Goal: Transaction & Acquisition: Purchase product/service

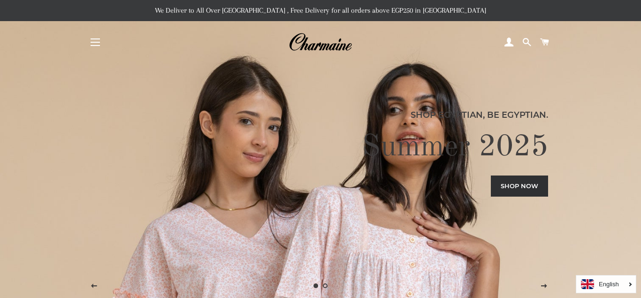
click at [90, 47] on button "Site navigation" at bounding box center [94, 41] width 23 height 23
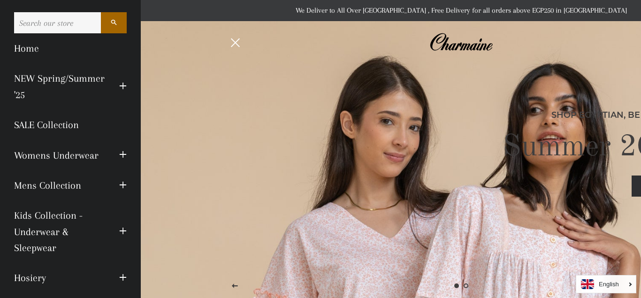
click at [56, 20] on input "Search our store" at bounding box center [57, 22] width 87 height 21
type input "bra"
click at [101, 12] on button "Search" at bounding box center [114, 22] width 26 height 21
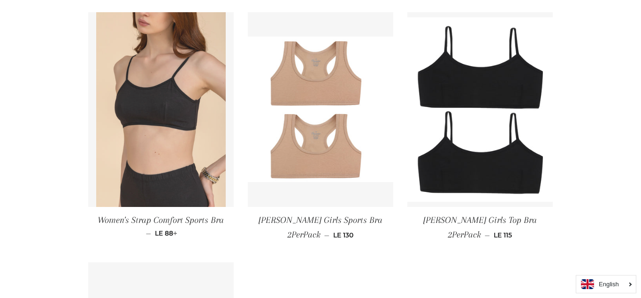
scroll to position [466, 0]
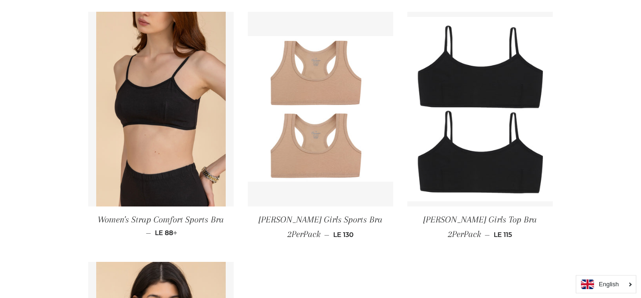
click at [155, 209] on link "Women's Strap Comfort Sports Bra — Regular price LE 88 +" at bounding box center [160, 225] width 145 height 38
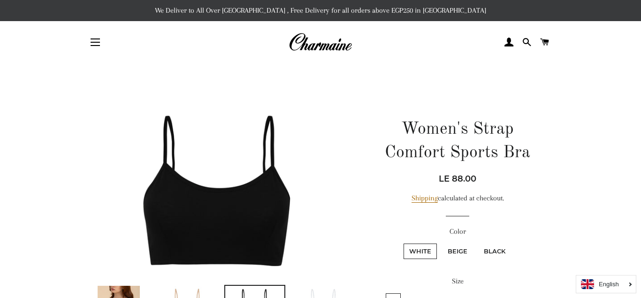
scroll to position [279, 0]
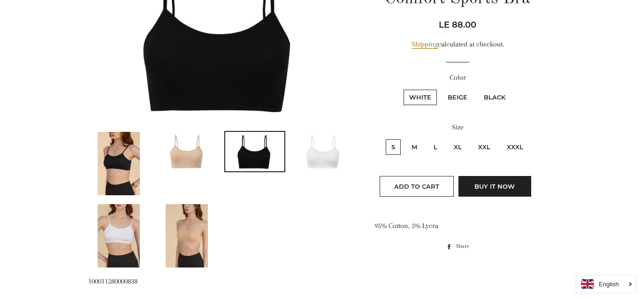
click at [204, 166] on img at bounding box center [186, 151] width 59 height 39
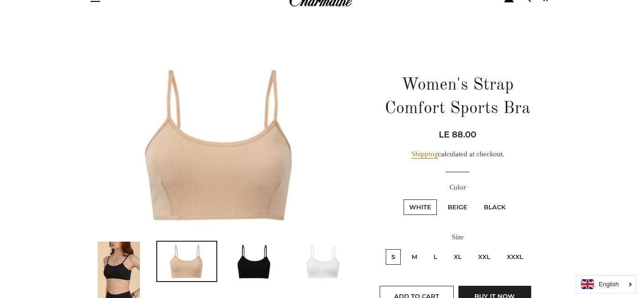
scroll to position [42, 0]
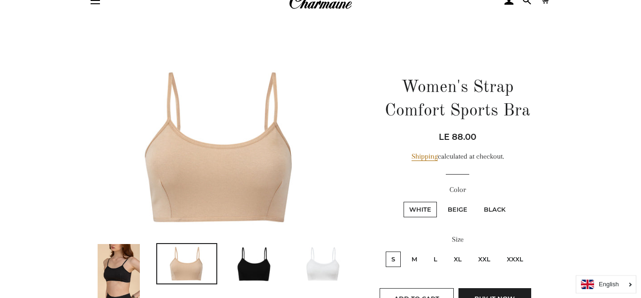
click at [231, 265] on img at bounding box center [254, 263] width 59 height 39
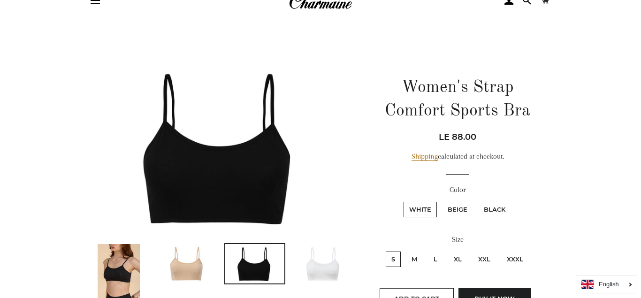
click at [130, 265] on img at bounding box center [119, 275] width 42 height 63
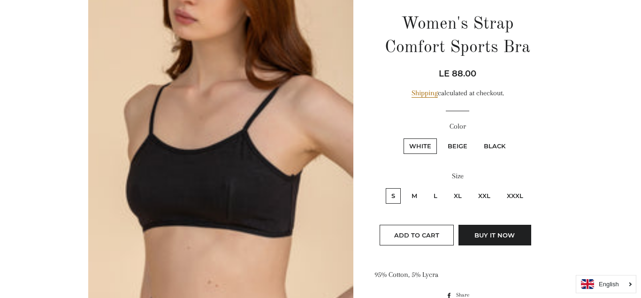
scroll to position [115, 0]
